Goal: Task Accomplishment & Management: Manage account settings

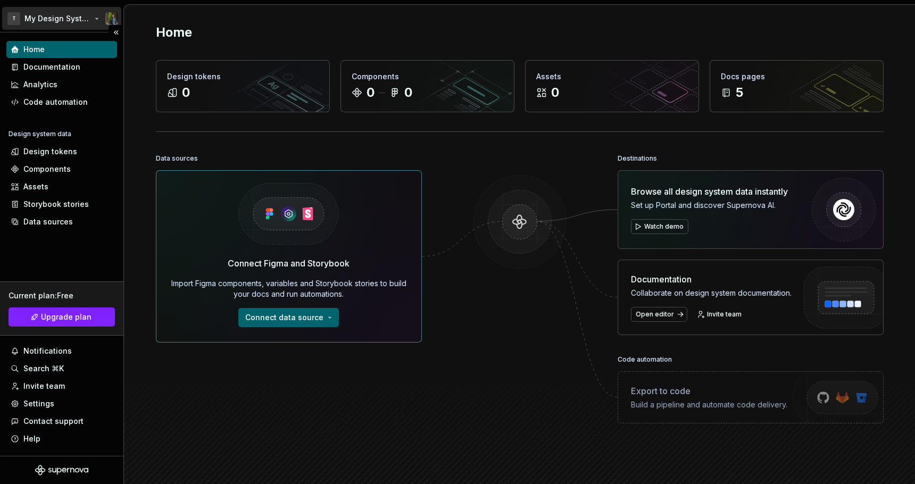
click at [60, 16] on html "T My Design System Home Documentation Analytics Code automation Design system d…" at bounding box center [457, 242] width 915 height 484
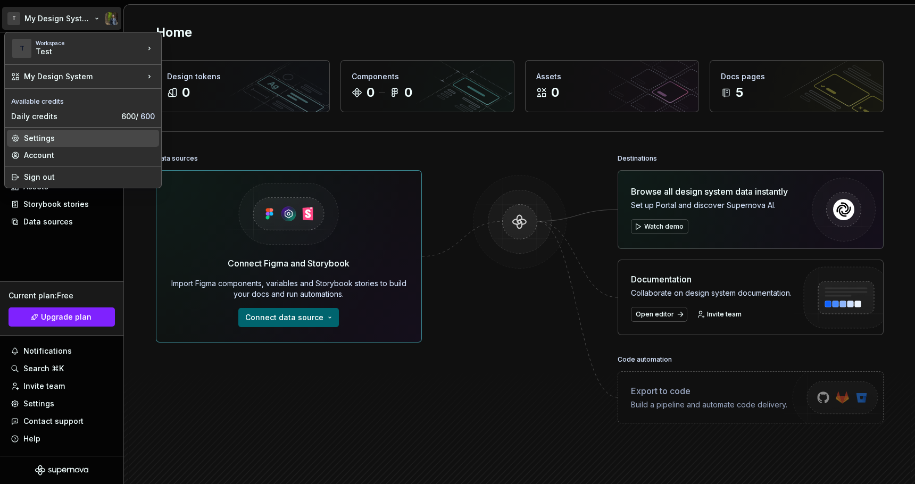
click at [74, 138] on div "Settings" at bounding box center [89, 138] width 131 height 11
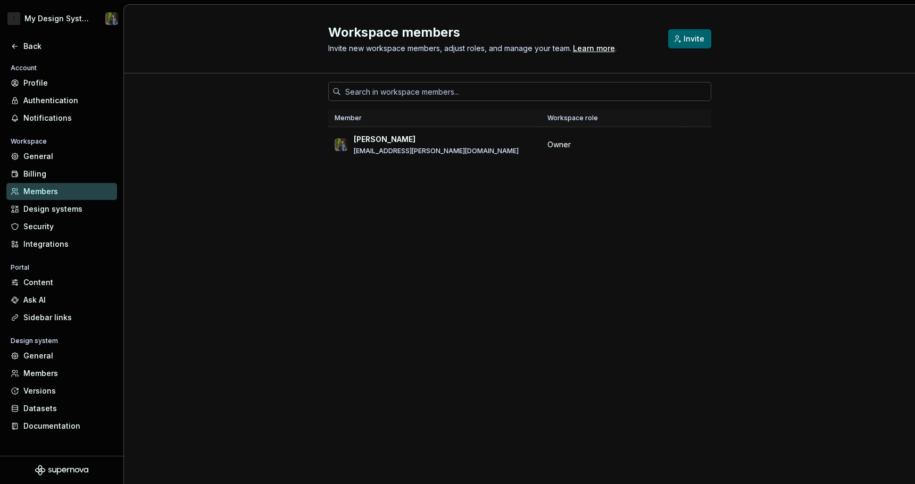
click at [216, 212] on div "Member Workspace role [PERSON_NAME] [PERSON_NAME][EMAIL_ADDRESS][PERSON_NAME][D…" at bounding box center [519, 278] width 791 height 411
click at [38, 357] on div "General" at bounding box center [67, 356] width 89 height 11
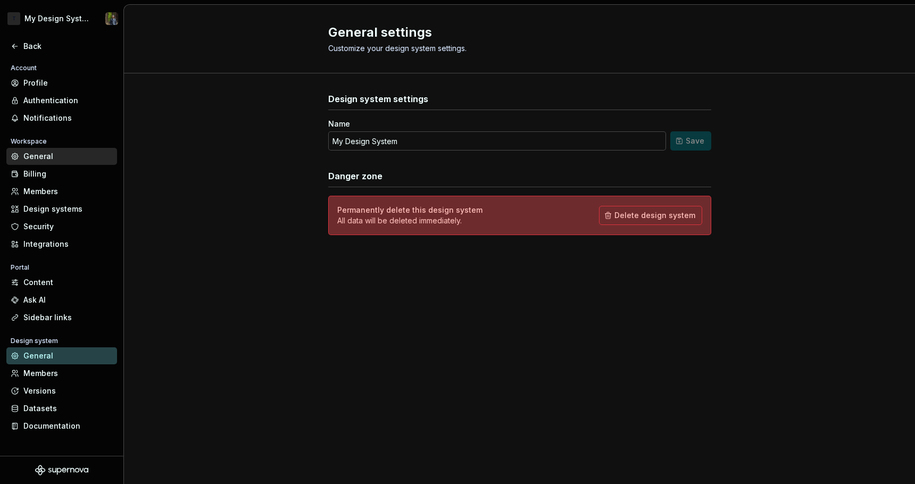
click at [44, 159] on div "General" at bounding box center [67, 156] width 89 height 11
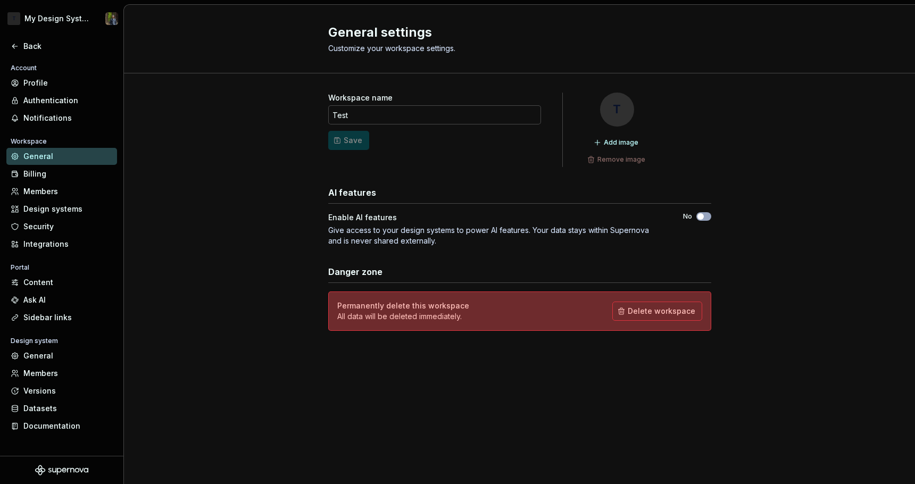
click at [436, 315] on p "All data will be deleted immediately." at bounding box center [403, 316] width 132 height 11
click at [639, 312] on span "Delete workspace" at bounding box center [662, 311] width 68 height 11
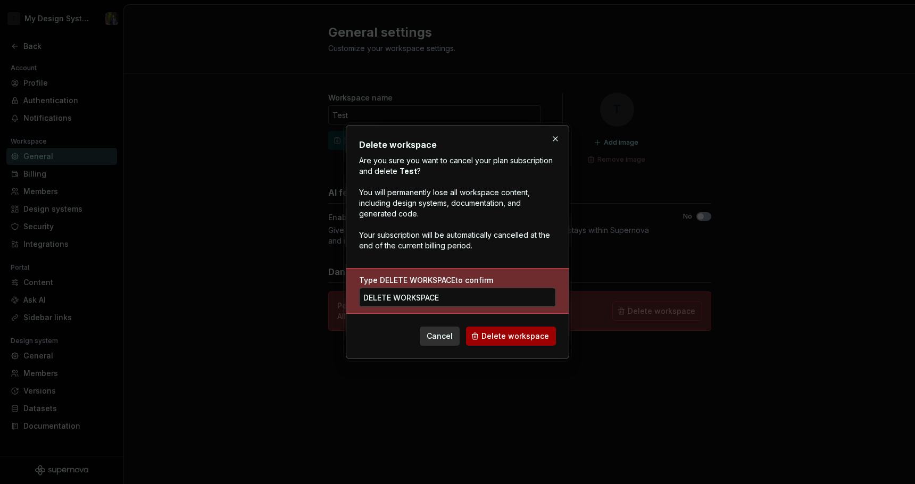
type input "DELETE WORKSPACE"
click at [518, 337] on span "Delete workspace" at bounding box center [516, 336] width 68 height 11
